Goal: Task Accomplishment & Management: Use online tool/utility

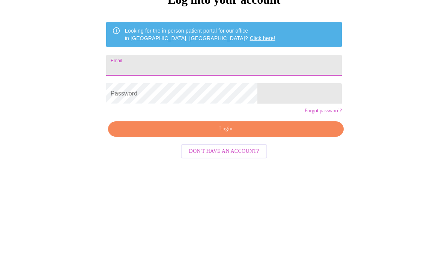
type input "[EMAIL_ADDRESS][DOMAIN_NAME]"
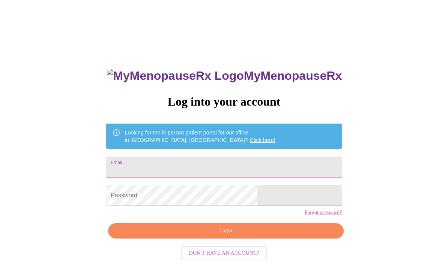
scroll to position [102, 0]
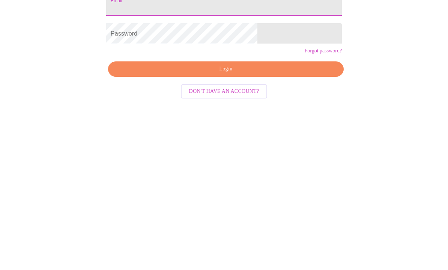
click at [250, 167] on span "Login" at bounding box center [226, 171] width 218 height 9
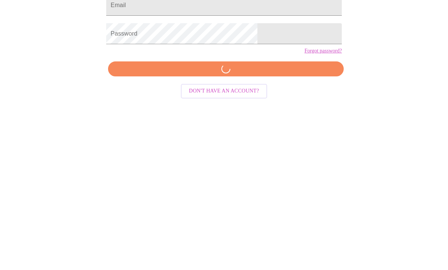
scroll to position [33, 0]
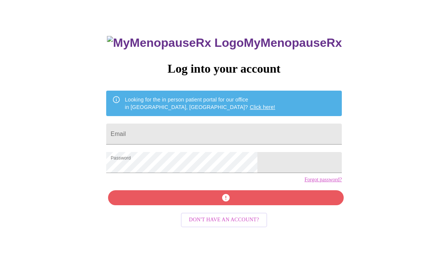
click at [231, 134] on input "Email" at bounding box center [224, 134] width 236 height 21
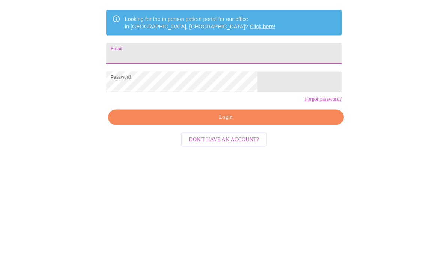
type input "[EMAIL_ADDRESS][DOMAIN_NAME]"
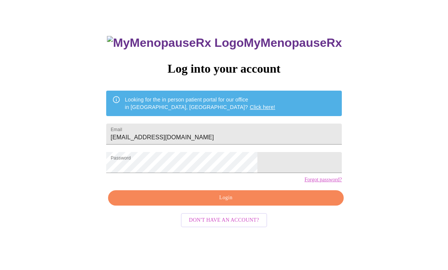
click at [210, 206] on button "Login" at bounding box center [226, 198] width 236 height 15
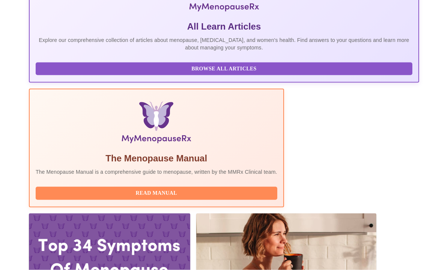
scroll to position [172, 0]
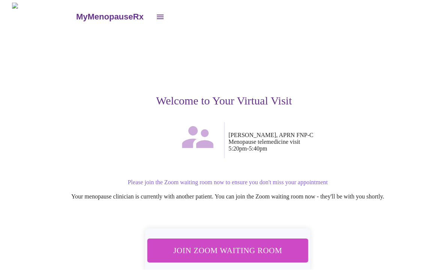
scroll to position [0, 0]
click at [203, 244] on span "Join Zoom Waiting Room" at bounding box center [227, 251] width 141 height 14
